Goal: Information Seeking & Learning: Check status

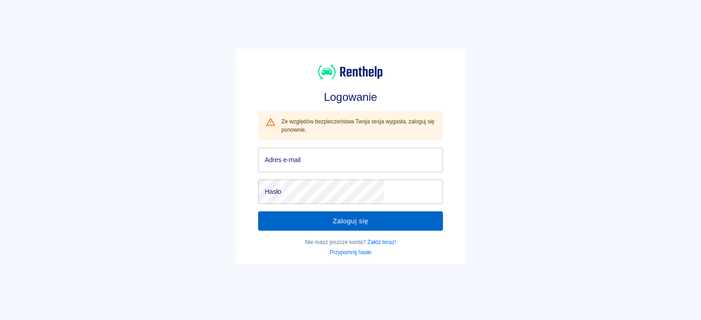
type input "[EMAIL_ADDRESS][DOMAIN_NAME]"
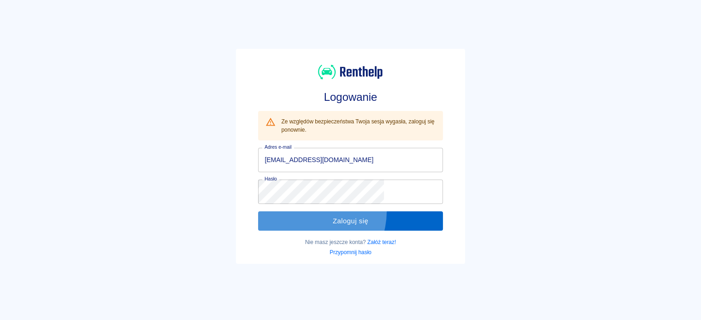
click at [338, 212] on button "Zaloguj się" at bounding box center [350, 221] width 184 height 19
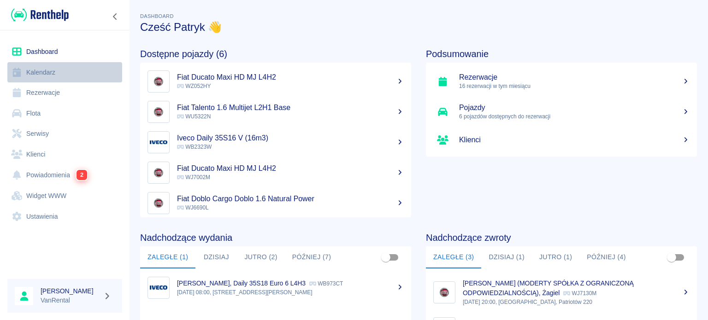
click at [51, 78] on link "Kalendarz" at bounding box center [64, 72] width 115 height 21
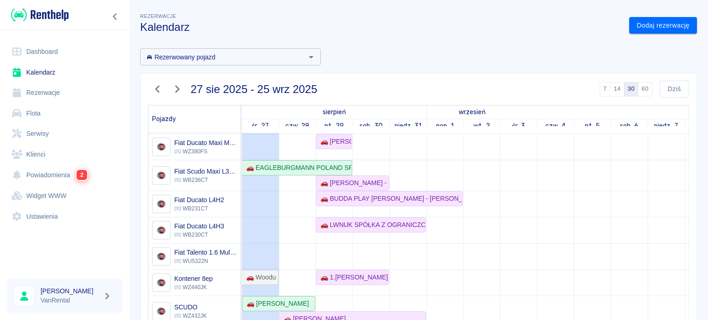
scroll to position [100, 0]
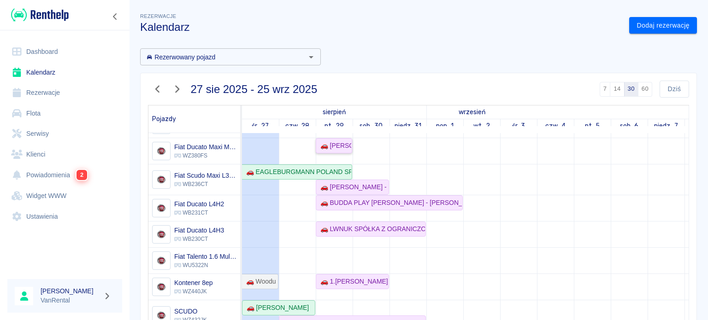
click at [341, 143] on div "🚗 [PERSON_NAME]" at bounding box center [334, 146] width 35 height 10
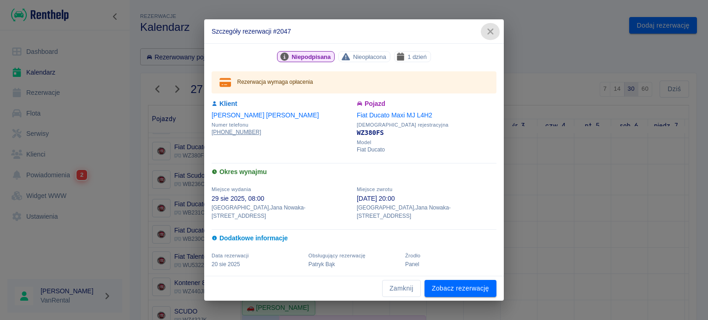
click at [488, 36] on icon "button" at bounding box center [491, 32] width 12 height 10
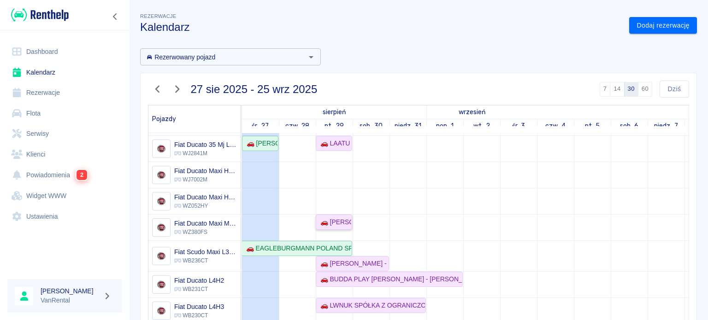
scroll to position [8, 0]
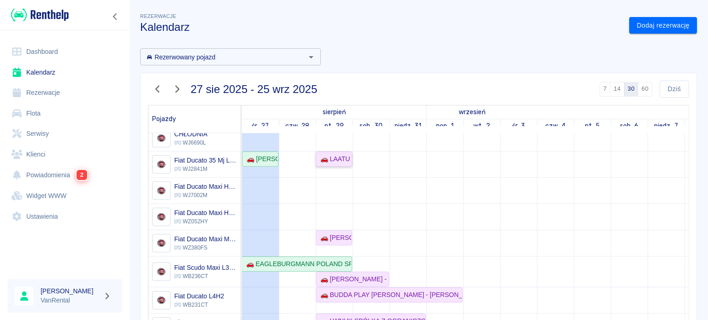
click at [339, 160] on div "🚗 LAATU GROUP [PERSON_NAME] - [PERSON_NAME]" at bounding box center [334, 159] width 35 height 10
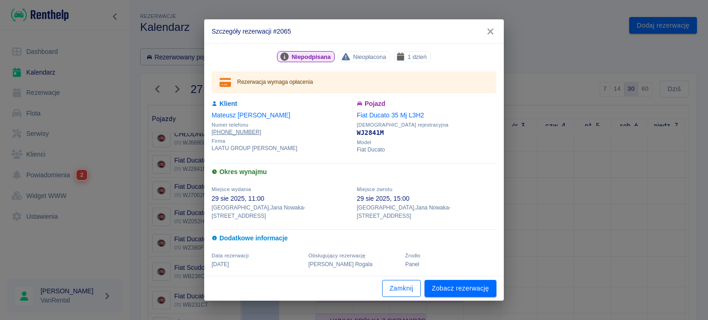
click at [411, 291] on button "Zamknij" at bounding box center [401, 288] width 39 height 17
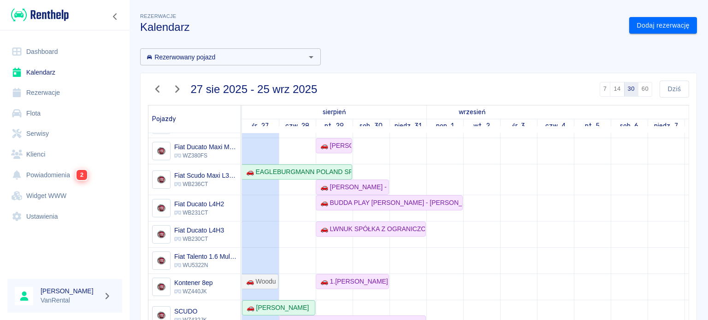
scroll to position [83, 0]
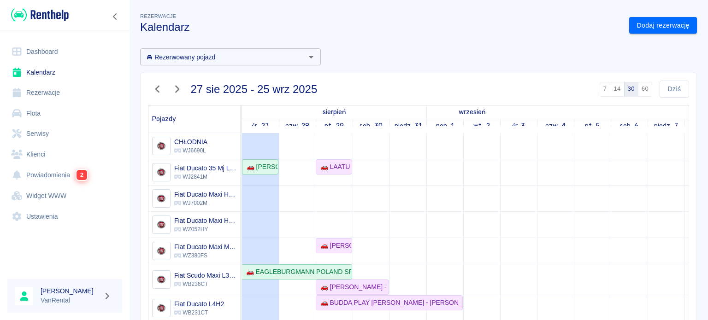
click at [41, 149] on link "Klienci" at bounding box center [64, 154] width 115 height 21
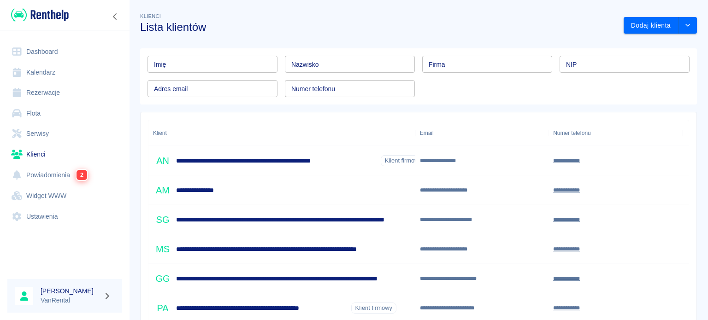
click at [200, 64] on input "Imię" at bounding box center [213, 64] width 130 height 17
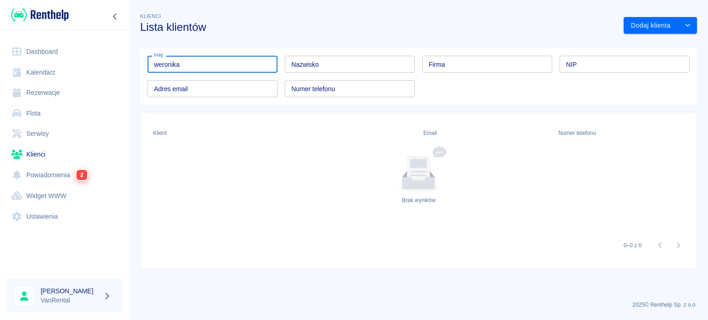
type input "weronika"
drag, startPoint x: 197, startPoint y: 63, endPoint x: 127, endPoint y: 61, distance: 69.7
click at [127, 61] on div "Dashboard Kalendarz Rezerwacje Flota Serwisy Klienci Powiadomienia 2 Widget WWW…" at bounding box center [354, 160] width 708 height 320
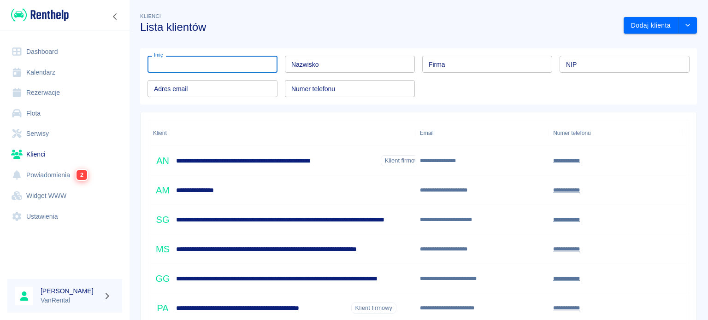
click at [643, 65] on input "NIP" at bounding box center [625, 64] width 130 height 17
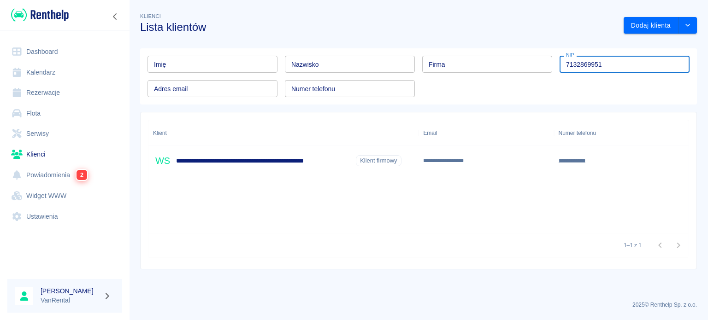
type input "7132869951"
click at [274, 169] on div "**********" at bounding box center [277, 160] width 249 height 19
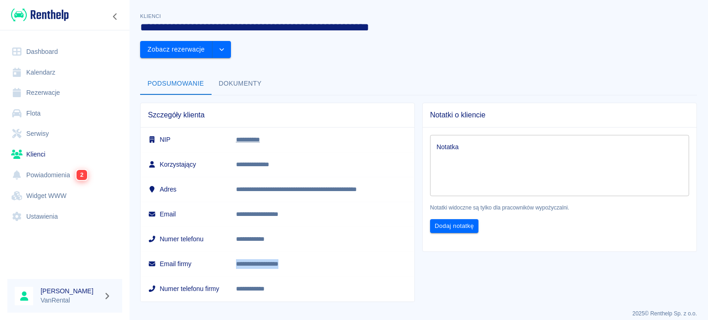
drag, startPoint x: 315, startPoint y: 239, endPoint x: 239, endPoint y: 238, distance: 76.1
click at [239, 252] on td "**********" at bounding box center [322, 264] width 186 height 25
copy p "**********"
click at [41, 95] on link "Rezerwacje" at bounding box center [64, 93] width 115 height 21
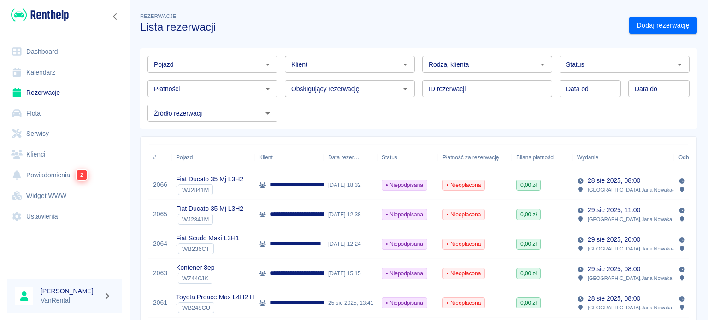
click at [302, 69] on input "Klient" at bounding box center [342, 65] width 109 height 12
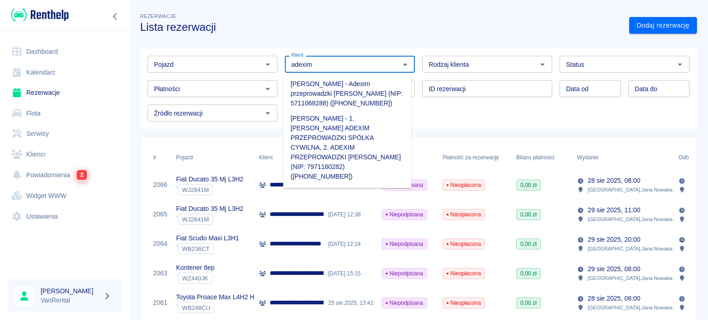
click at [328, 129] on li "[PERSON_NAME] - 1.[PERSON_NAME] ADEXIM PRZEPROWADZKI SPÓLKA CYWILNA, 2. ADEXIM …" at bounding box center [347, 147] width 128 height 73
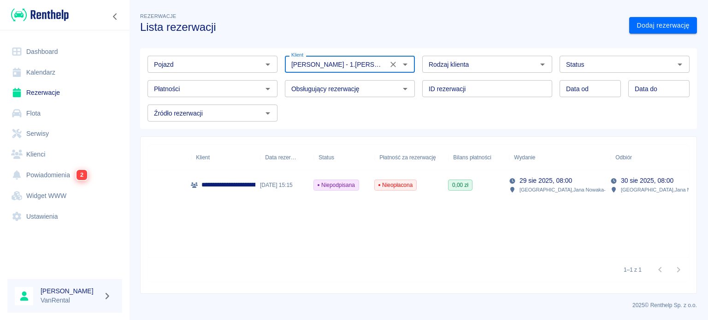
scroll to position [0, 93]
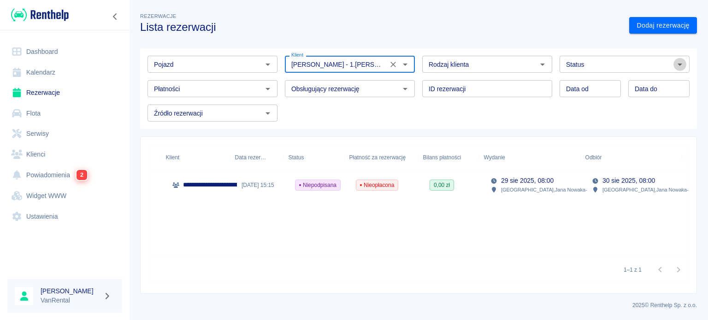
click at [675, 63] on icon "Otwórz" at bounding box center [680, 64] width 11 height 11
type input "[PERSON_NAME] - 1.[PERSON_NAME] ADEXIM PRZEPROWADZKI SPÓLKA CYWILNA, 2. ADEXIM …"
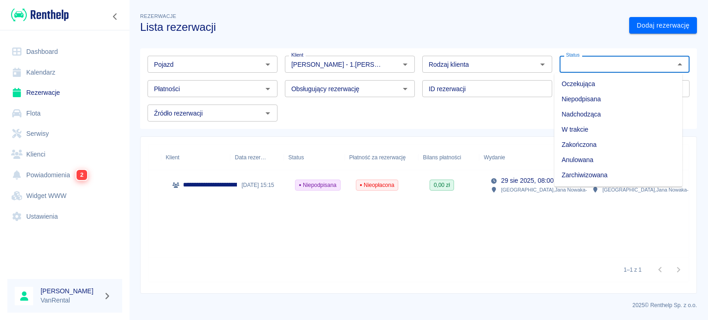
click at [624, 177] on li "Zarchiwizowana" at bounding box center [618, 175] width 128 height 15
type input "Zarchiwizowana"
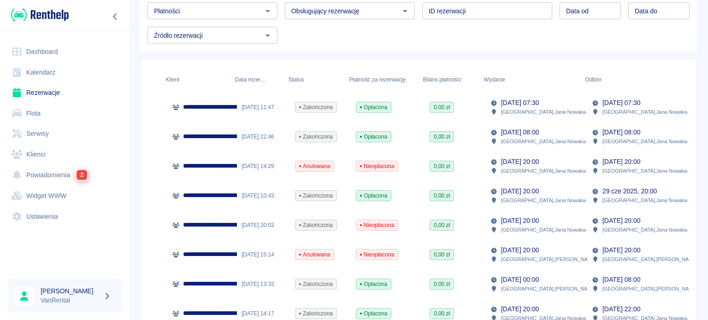
scroll to position [77, 0]
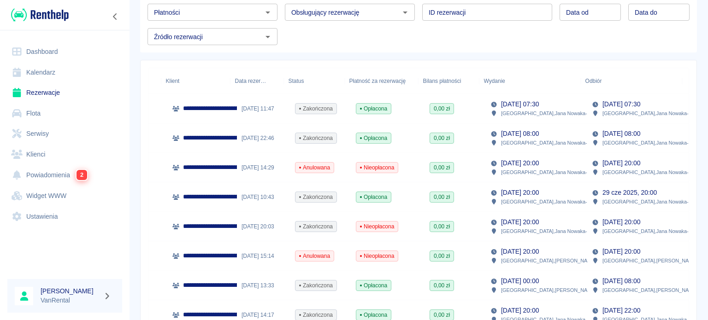
drag, startPoint x: 462, startPoint y: 173, endPoint x: 476, endPoint y: 173, distance: 13.4
click at [470, 175] on div "0,00 zł" at bounding box center [455, 168] width 61 height 30
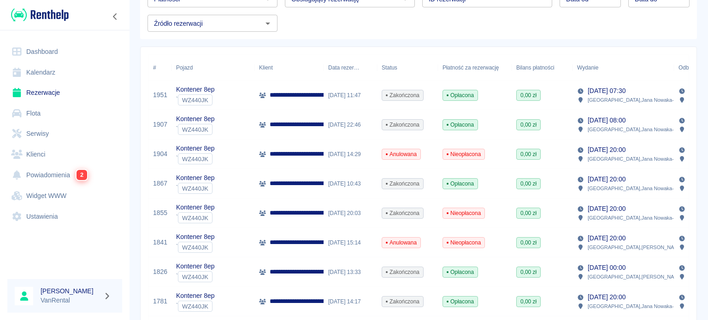
scroll to position [92, 0]
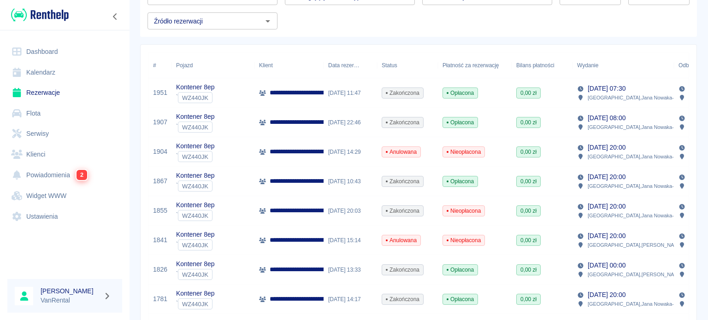
click at [464, 162] on div "Nieopłacona" at bounding box center [475, 152] width 74 height 30
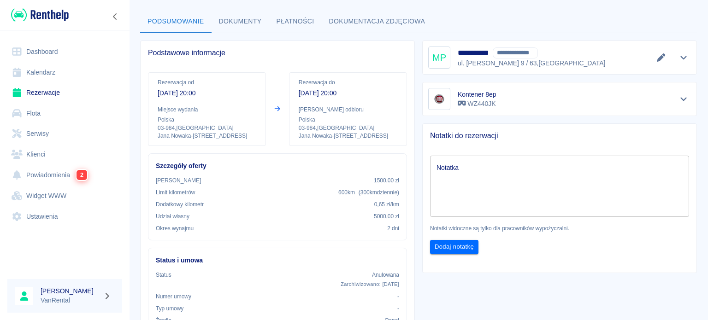
scroll to position [46, 0]
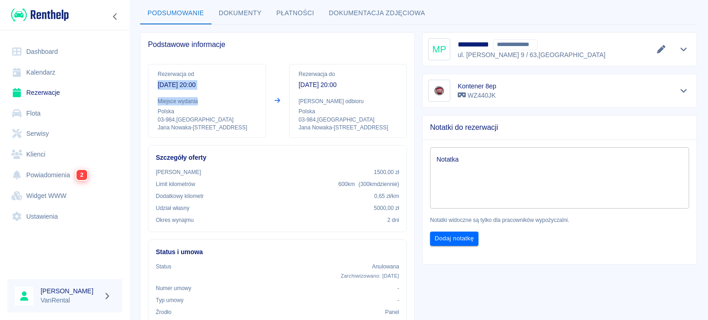
drag, startPoint x: 159, startPoint y: 88, endPoint x: 242, endPoint y: 97, distance: 83.6
click at [242, 97] on div "Rezerwacja od [DATE] 20:00 Miejsce wydania Polska 03-984 , [STREET_ADDRESS][PER…" at bounding box center [207, 101] width 118 height 74
click at [259, 129] on div "Rezerwacja od [DATE] 20:00 Miejsce wydania Polska 03-984 , [STREET_ADDRESS][PER…" at bounding box center [207, 101] width 118 height 74
